Goal: Task Accomplishment & Management: Complete application form

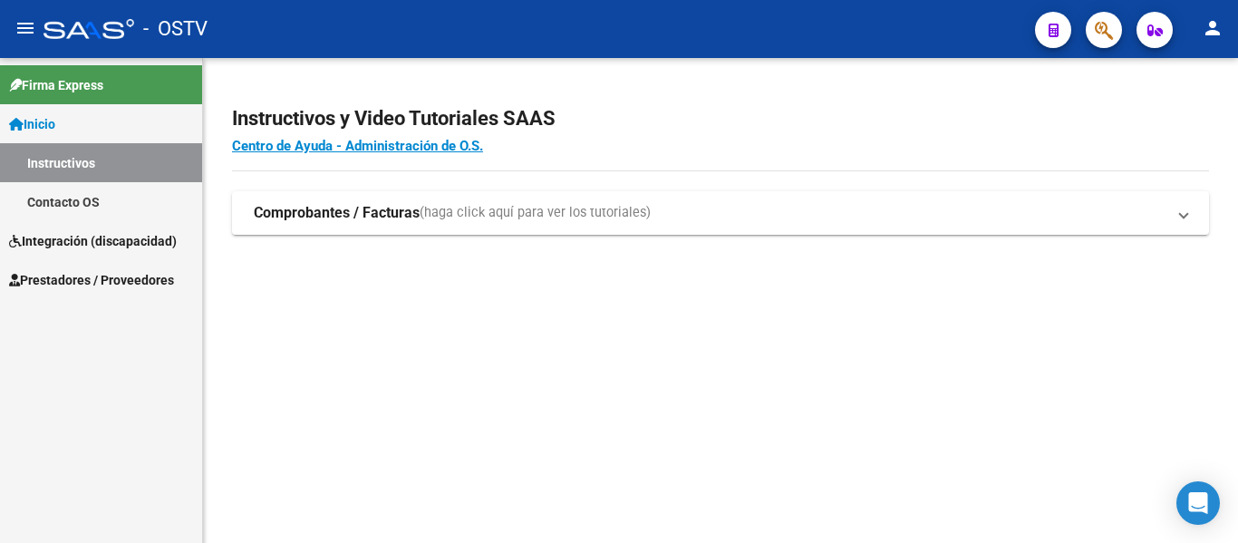
click at [97, 237] on span "Integración (discapacidad)" at bounding box center [93, 241] width 168 height 20
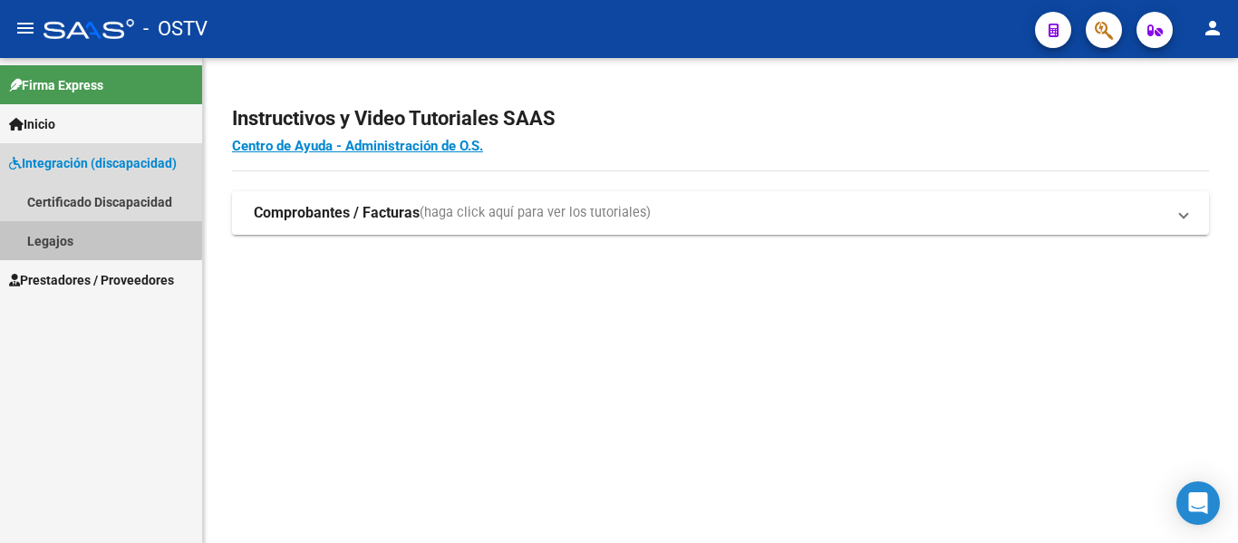
click at [57, 236] on link "Legajos" at bounding box center [101, 240] width 202 height 39
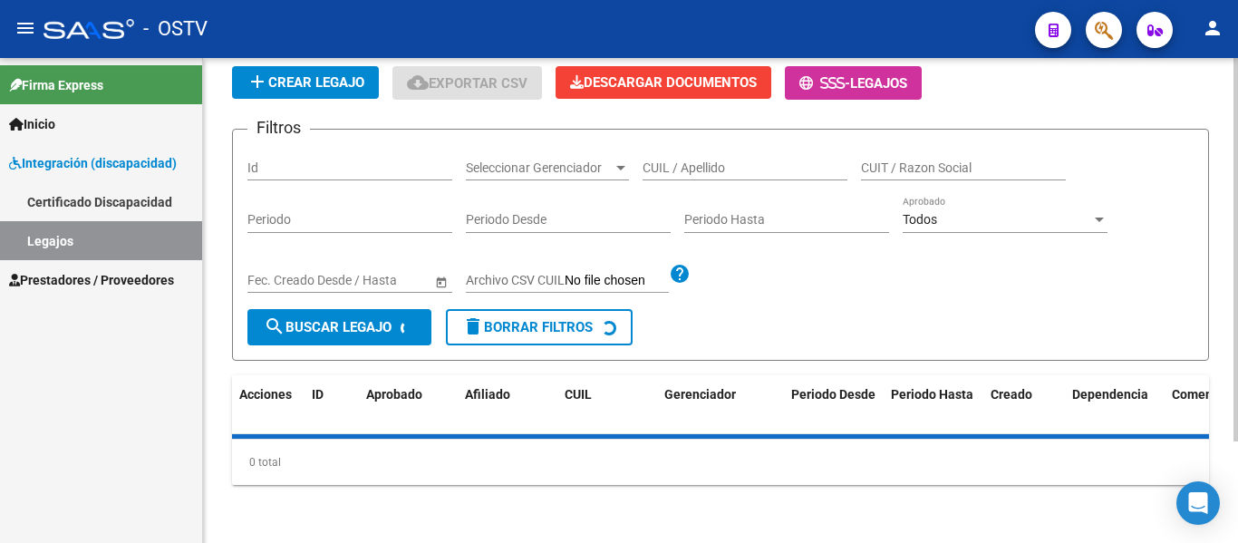
scroll to position [128, 0]
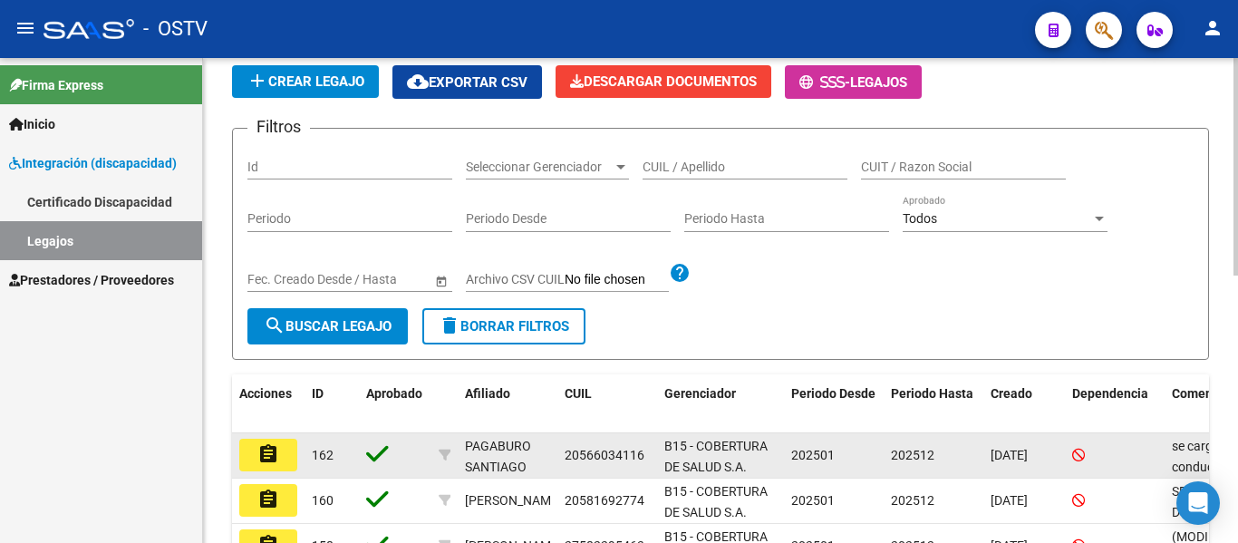
click at [281, 458] on button "assignment" at bounding box center [268, 455] width 58 height 33
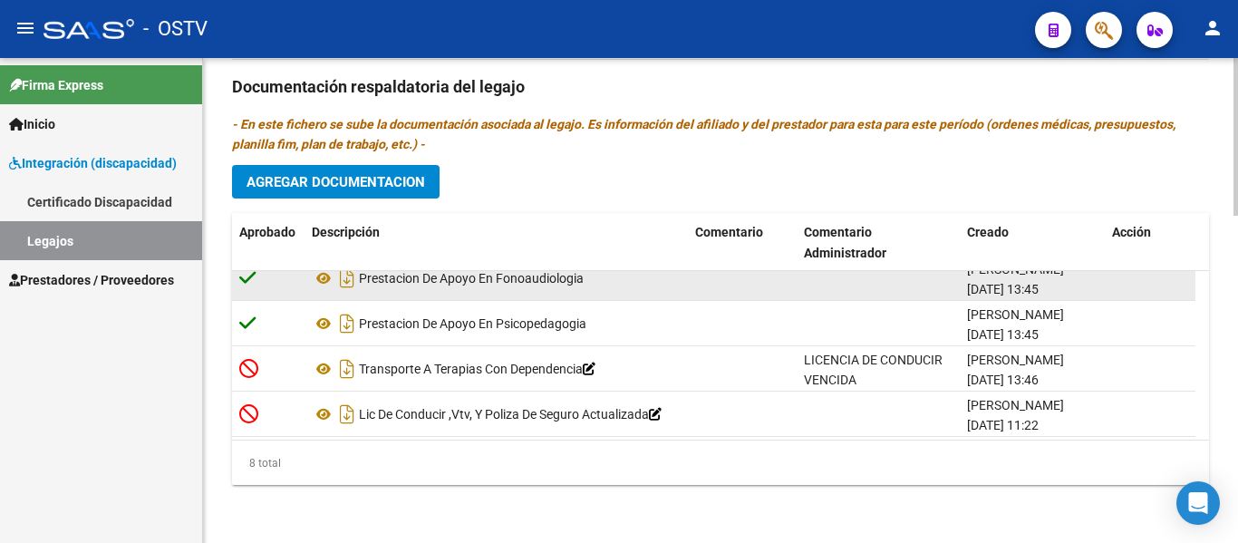
scroll to position [200, 0]
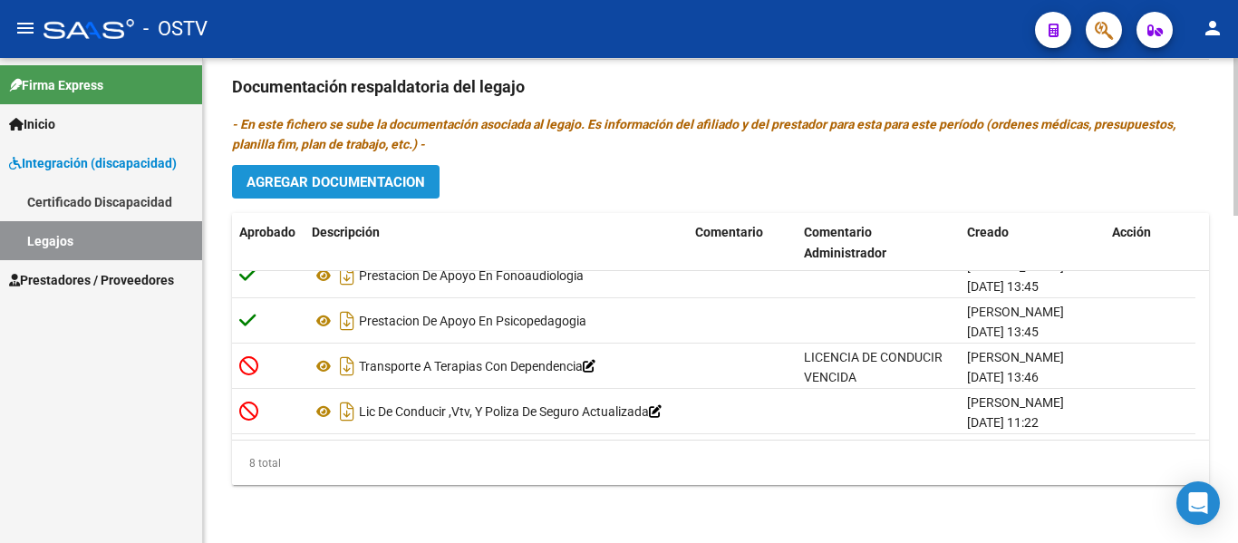
click at [359, 185] on span "Agregar Documentacion" at bounding box center [335, 182] width 178 height 16
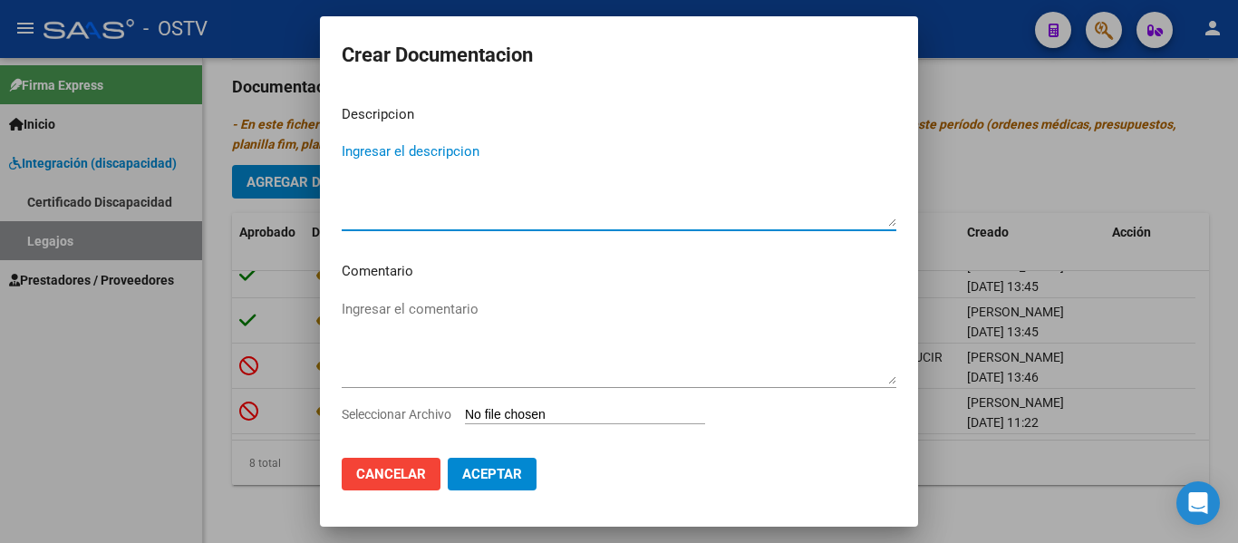
click at [532, 408] on input "Seleccionar Archivo" at bounding box center [585, 415] width 240 height 17
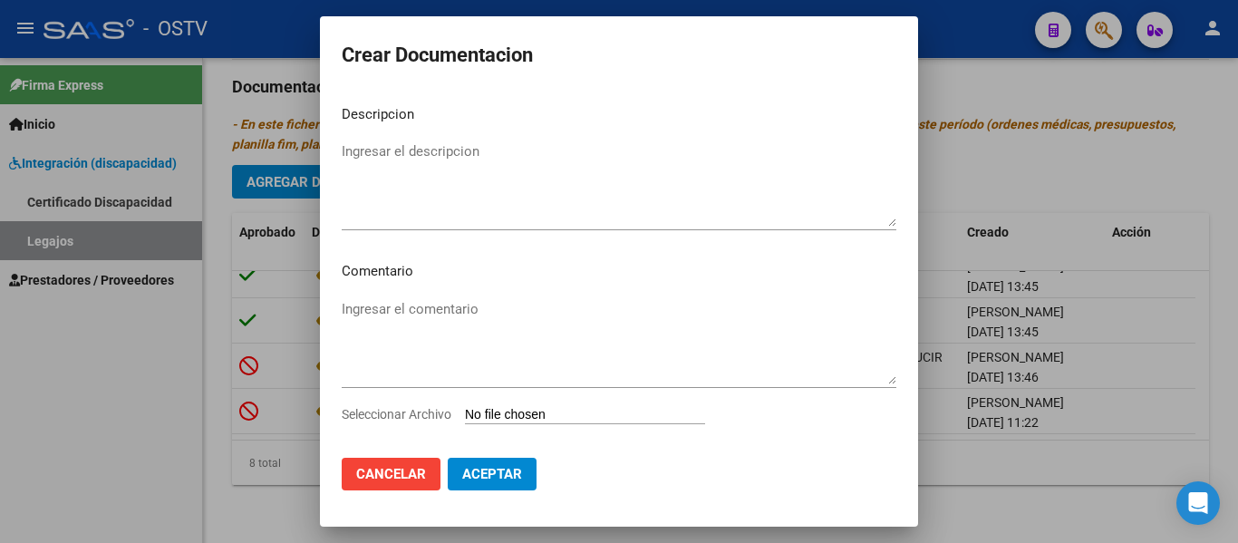
type input "C:\fakepath\NOTA DE DEPENDENCIA PACIENTE [PERSON_NAME].pdf"
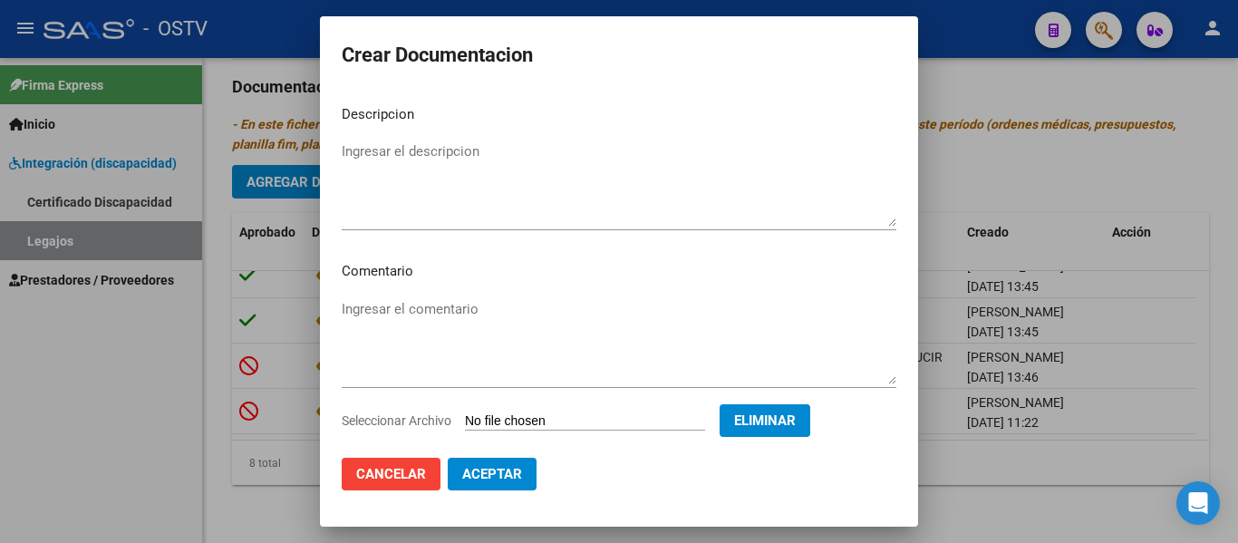
click at [411, 158] on textarea "Ingresar el descripcion" at bounding box center [619, 183] width 554 height 85
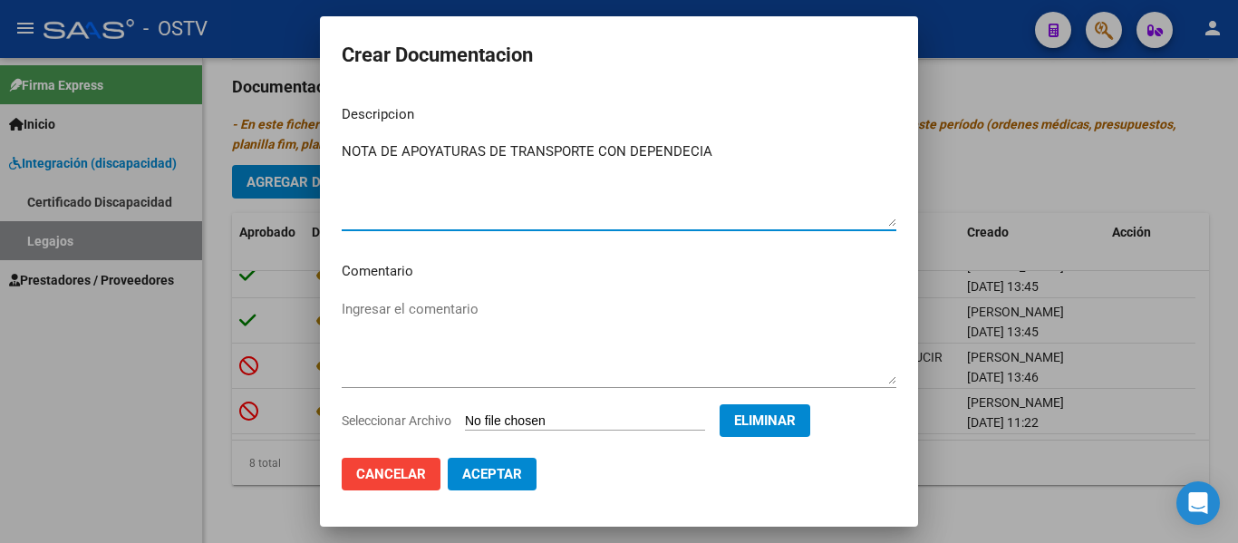
type textarea "NOTA DE APOYATURAS DE TRANSPORTE CON DEPENDECIA"
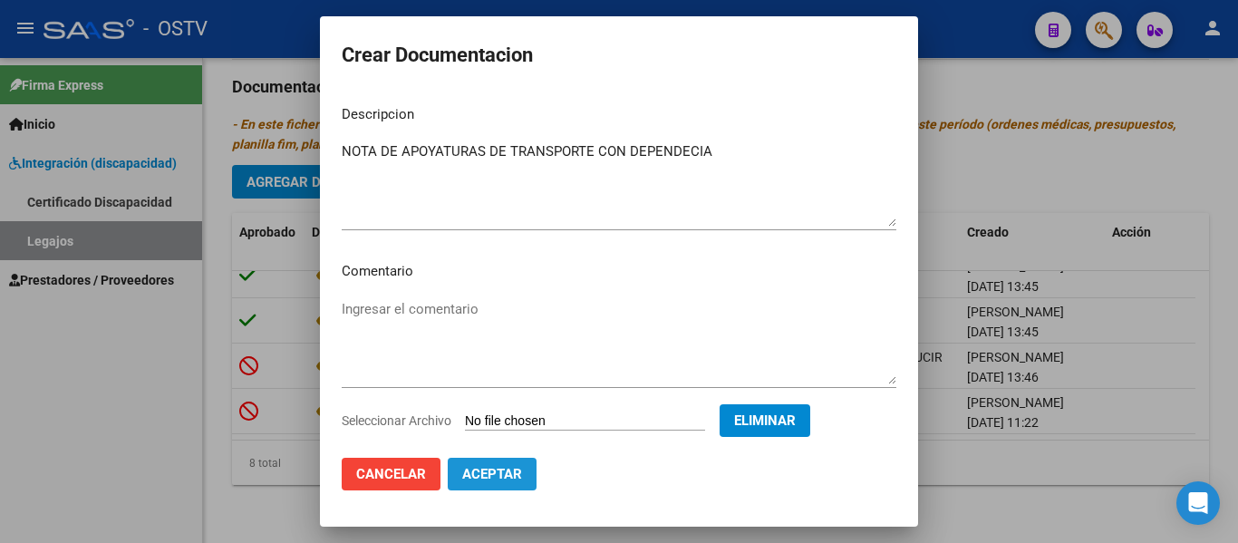
click at [497, 483] on button "Aceptar" at bounding box center [492, 474] width 89 height 33
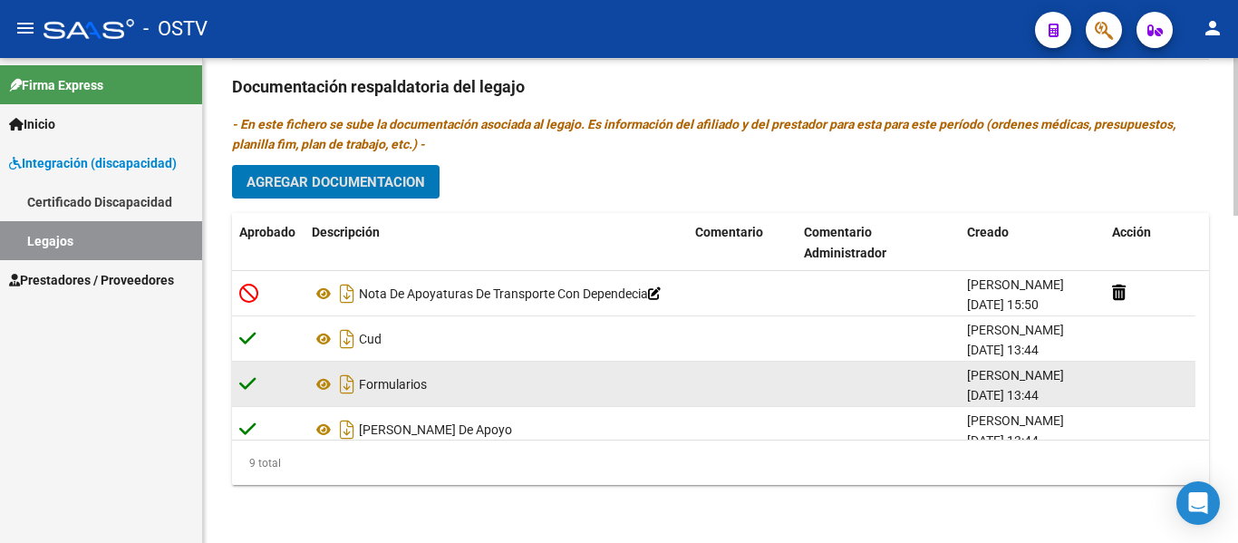
scroll to position [246, 0]
